Goal: Information Seeking & Learning: Check status

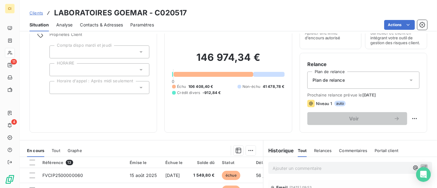
scroll to position [34, 0]
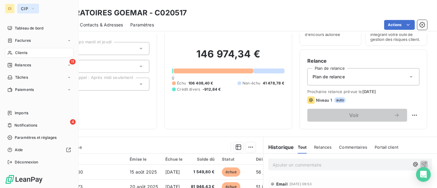
click at [30, 9] on icon "button" at bounding box center [32, 9] width 5 height 6
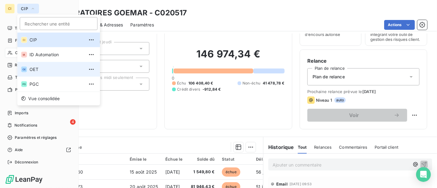
click at [35, 68] on span "OET" at bounding box center [57, 69] width 54 height 6
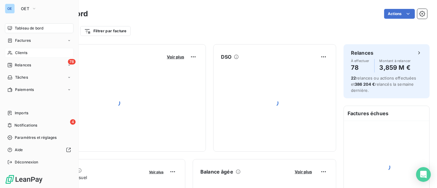
click at [24, 51] on span "Clients" at bounding box center [21, 53] width 12 height 6
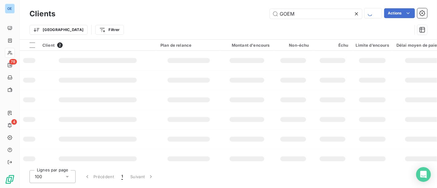
click at [198, 1] on div "Clients GOEM Actions Trier Filtrer" at bounding box center [229, 19] width 418 height 39
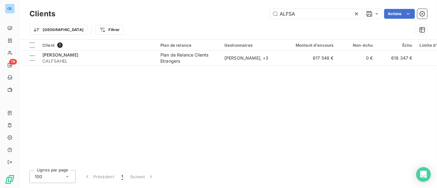
type input "ALFSA"
drag, startPoint x: 145, startPoint y: 65, endPoint x: 147, endPoint y: 57, distance: 8.9
click at [145, 65] on table "Client 1 Plan de relance Gestionnaires Montant d'encours Non-échu Échu Limite d…" at bounding box center [353, 53] width 667 height 26
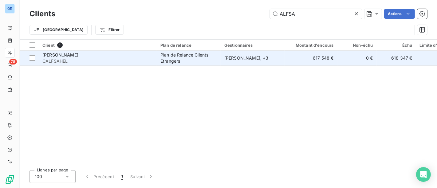
click at [147, 57] on div "[PERSON_NAME]" at bounding box center [97, 55] width 111 height 6
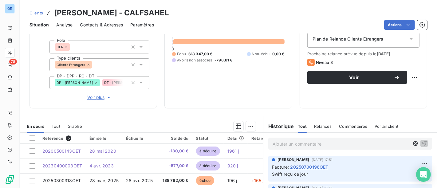
scroll to position [137, 0]
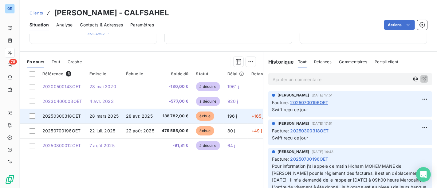
click at [166, 119] on td "138 782,00 €" at bounding box center [175, 116] width 34 height 15
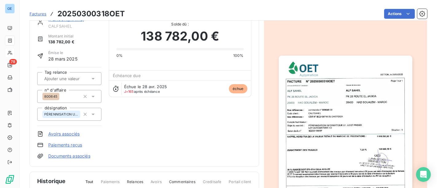
scroll to position [15, 0]
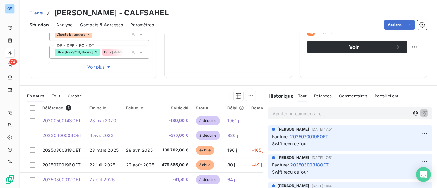
scroll to position [34, 0]
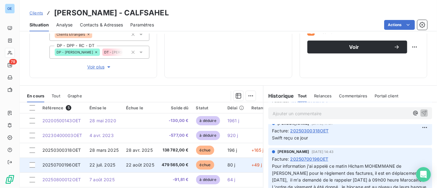
click at [161, 160] on td "479 565,00 €" at bounding box center [175, 165] width 34 height 15
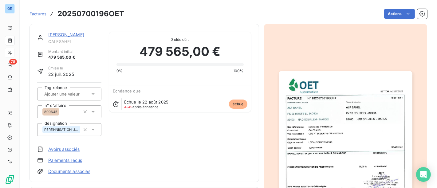
click at [340, 107] on img "button" at bounding box center [346, 165] width 134 height 189
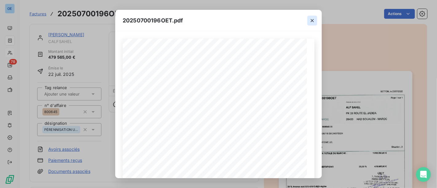
click at [313, 22] on icon "button" at bounding box center [313, 21] width 6 height 6
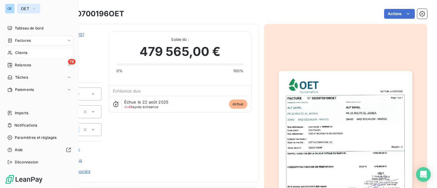
click at [30, 10] on button "OET" at bounding box center [28, 9] width 23 height 10
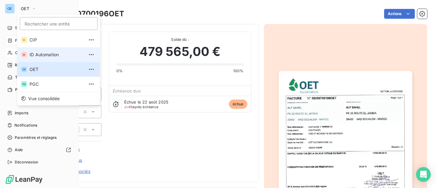
click at [42, 58] on li "IA ID Automation" at bounding box center [58, 54] width 83 height 15
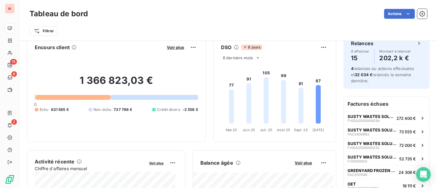
scroll to position [35, 0]
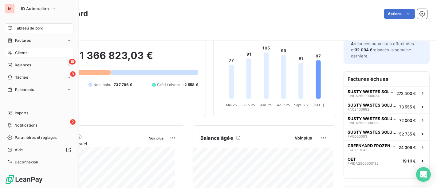
drag, startPoint x: 17, startPoint y: 52, endPoint x: 19, endPoint y: 50, distance: 3.5
click at [17, 52] on span "Clients" at bounding box center [21, 53] width 12 height 6
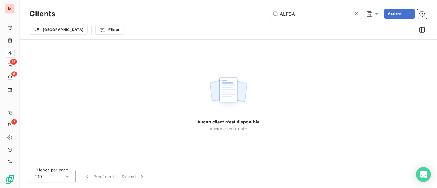
drag, startPoint x: 328, startPoint y: 11, endPoint x: 226, endPoint y: -6, distance: 102.6
click at [226, 0] on html "IA 15 8 2 Clients ALFSA Actions Trier Filtrer Aucun client n’est disponible Auc…" at bounding box center [218, 94] width 437 height 188
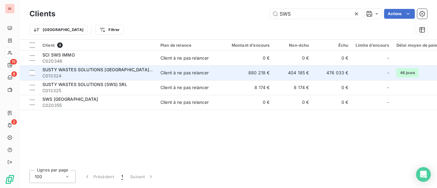
type input "SWS"
click at [237, 75] on td "880 218 €" at bounding box center [247, 73] width 53 height 15
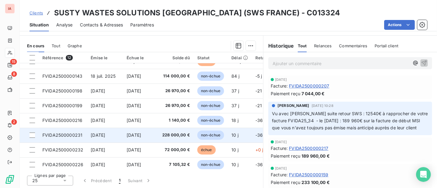
scroll to position [72, 0]
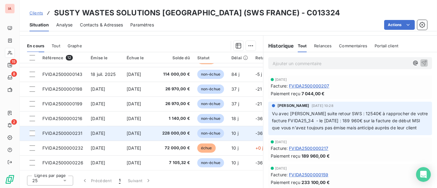
click at [155, 132] on td "[DATE]" at bounding box center [141, 133] width 36 height 15
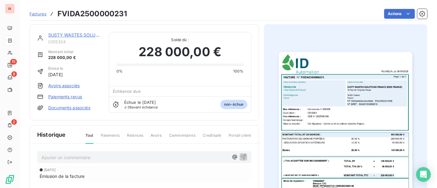
scroll to position [89, 0]
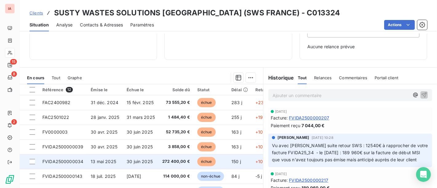
scroll to position [114, 0]
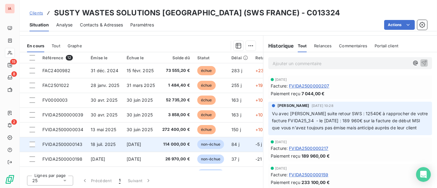
click at [167, 146] on span "114 000,00 €" at bounding box center [176, 145] width 28 height 6
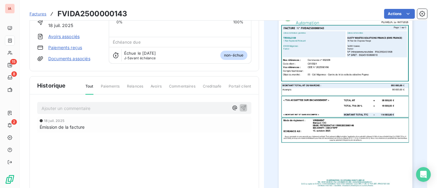
scroll to position [89, 0]
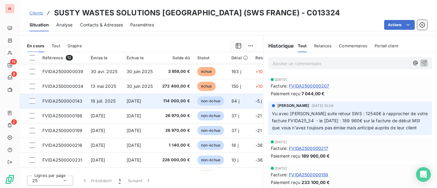
scroll to position [72, 0]
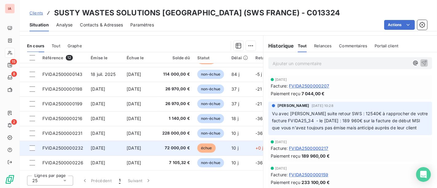
click at [185, 146] on span "72 000,00 €" at bounding box center [176, 148] width 28 height 6
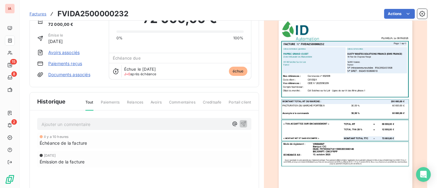
scroll to position [69, 0]
